Goal: Information Seeking & Learning: Learn about a topic

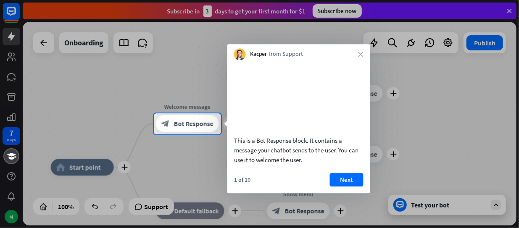
click at [83, 92] on div at bounding box center [259, 57] width 519 height 114
click at [357, 55] on div "Kacper from Support close" at bounding box center [299, 52] width 143 height 16
click at [360, 56] on icon "close" at bounding box center [361, 54] width 5 height 5
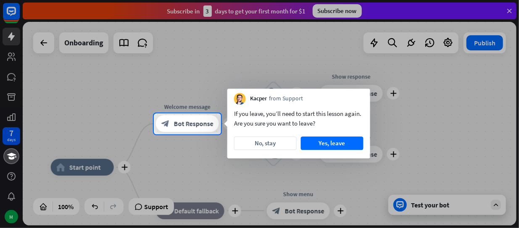
click at [299, 64] on div at bounding box center [259, 57] width 519 height 114
click at [309, 147] on button "Yes, leave" at bounding box center [332, 143] width 63 height 13
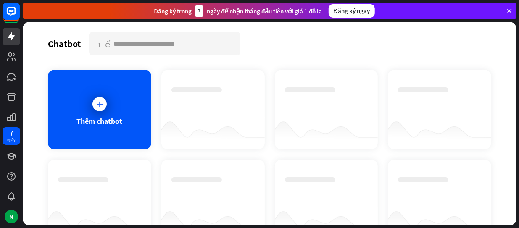
click at [124, 170] on div at bounding box center [99, 200] width 103 height 80
click at [510, 11] on icon at bounding box center [510, 11] width 8 height 8
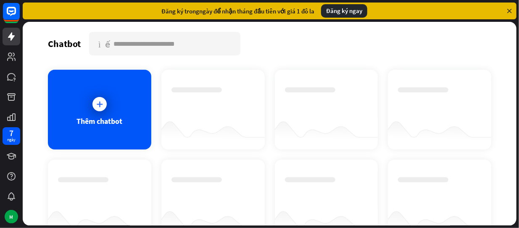
click at [509, 12] on icon at bounding box center [510, 11] width 8 height 8
